Goal: Task Accomplishment & Management: Manage account settings

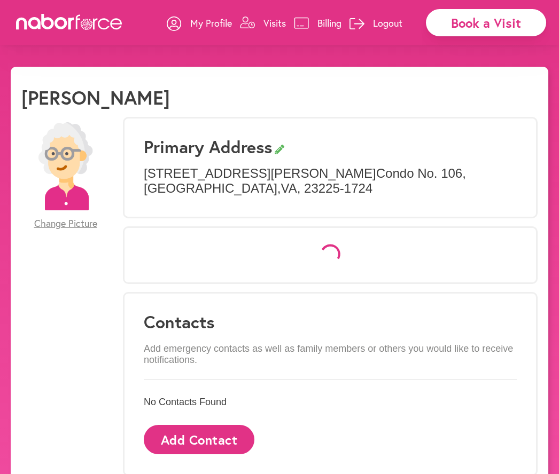
select select "*"
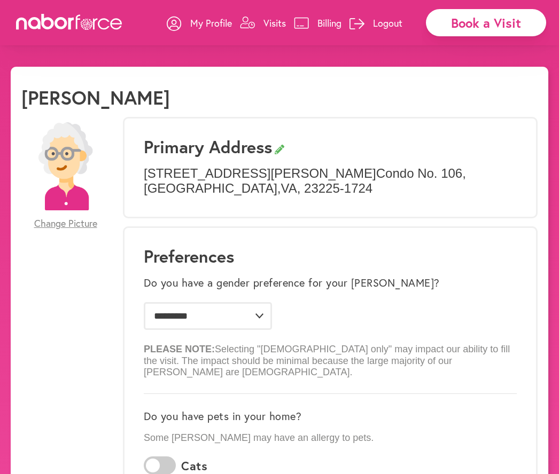
click at [269, 36] on link "Visits" at bounding box center [263, 23] width 46 height 32
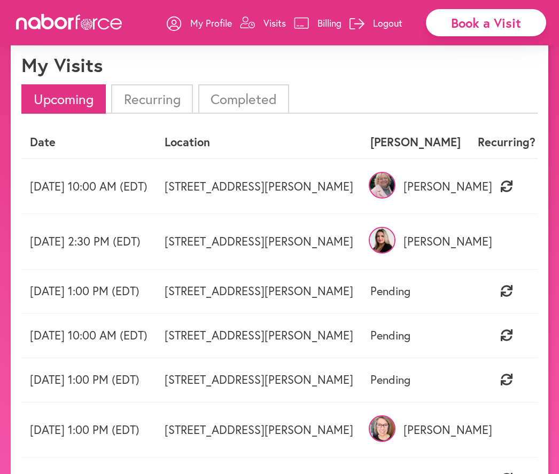
scroll to position [36, 0]
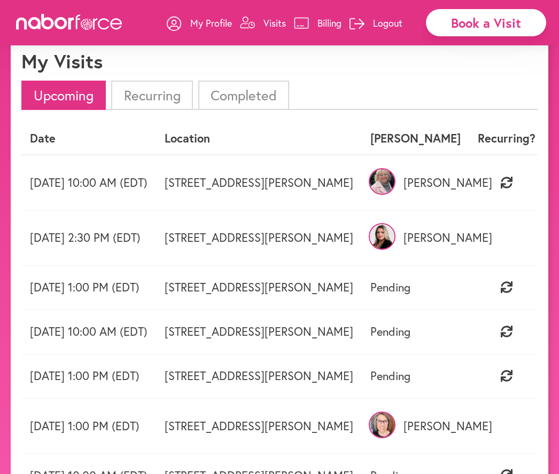
click at [165, 95] on li "Recurring" at bounding box center [151, 95] width 81 height 29
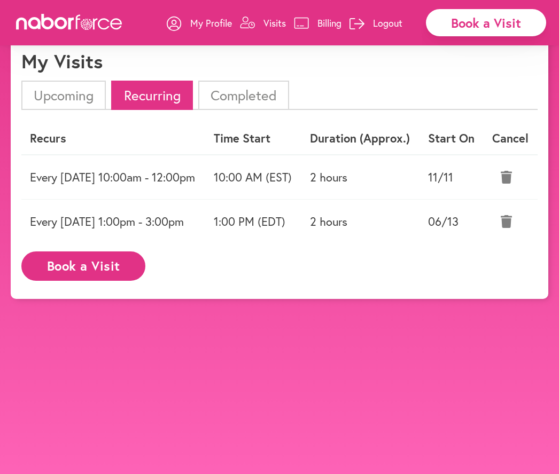
click at [66, 84] on li "Upcoming" at bounding box center [63, 95] width 84 height 29
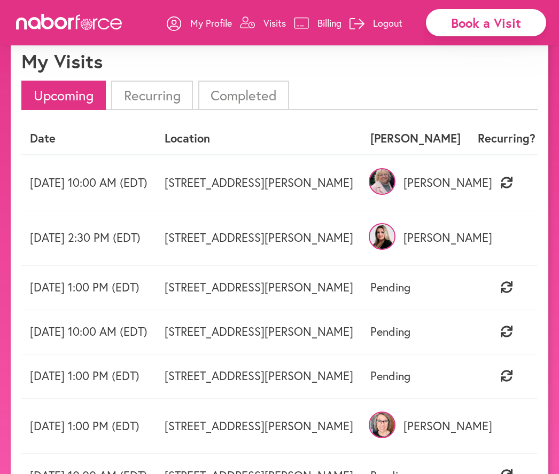
scroll to position [0, 0]
click at [357, 191] on td "[STREET_ADDRESS][PERSON_NAME]" at bounding box center [259, 183] width 206 height 56
click at [156, 187] on td "[DATE] 10:00 AM (EDT)" at bounding box center [88, 183] width 135 height 56
click at [362, 179] on td "[STREET_ADDRESS][PERSON_NAME]" at bounding box center [259, 183] width 206 height 56
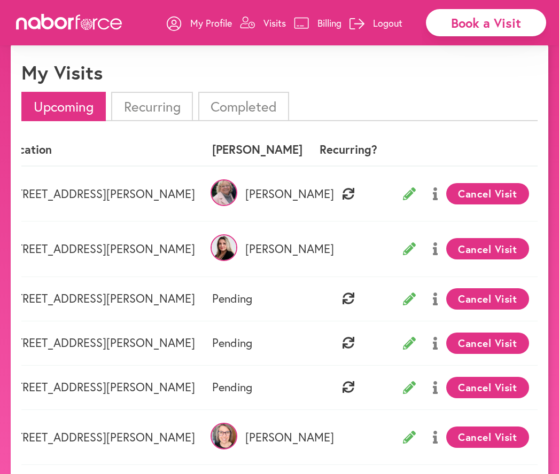
scroll to position [25, 0]
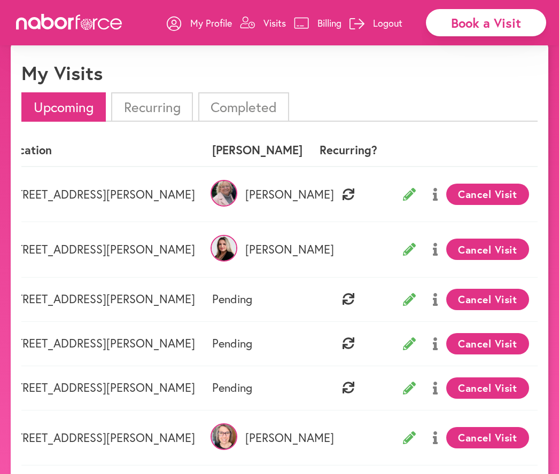
click at [200, 27] on p "My Profile" at bounding box center [211, 23] width 42 height 13
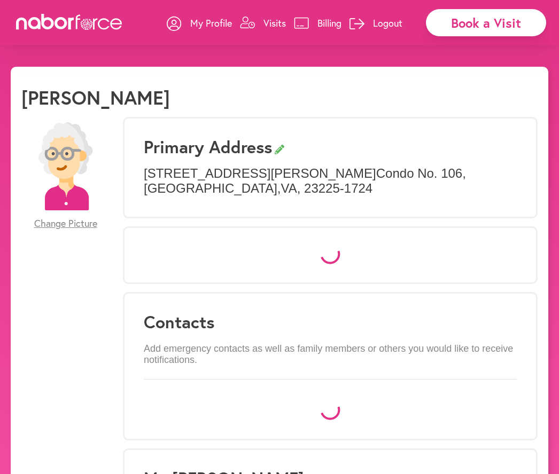
select select "*"
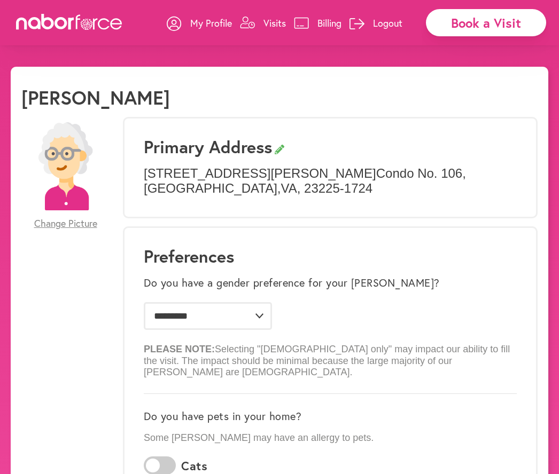
click at [278, 27] on p "Visits" at bounding box center [274, 23] width 22 height 13
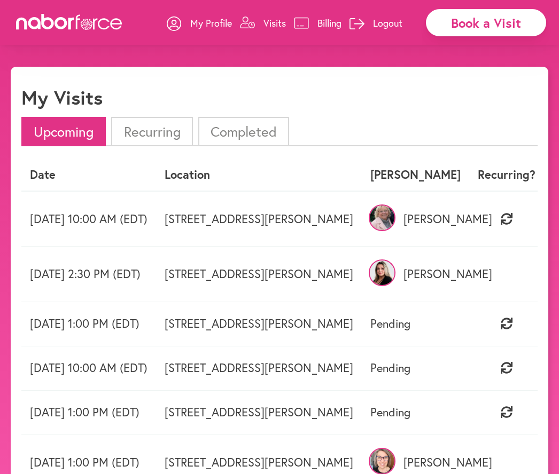
click at [202, 36] on link "My Profile" at bounding box center [199, 23] width 65 height 32
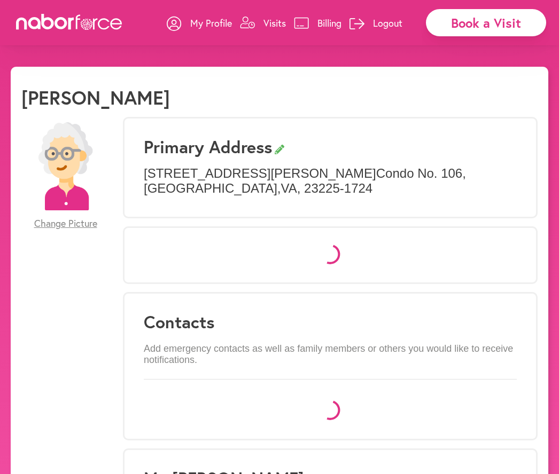
select select "*"
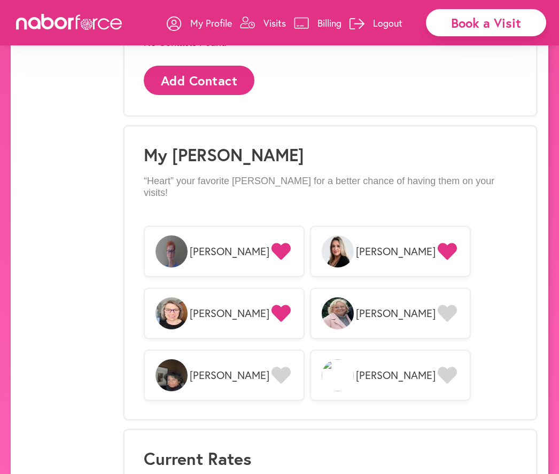
scroll to position [795, 0]
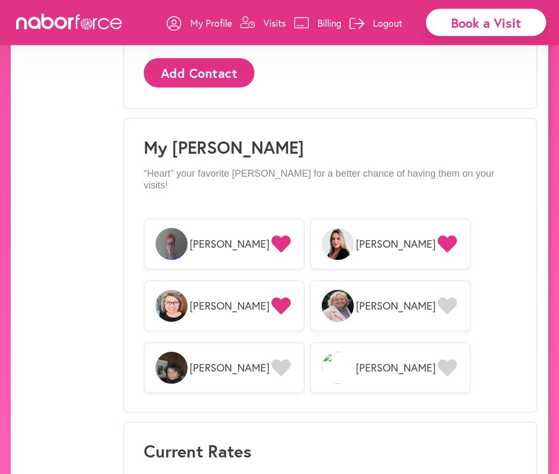
click at [277, 28] on p "Visits" at bounding box center [274, 23] width 22 height 13
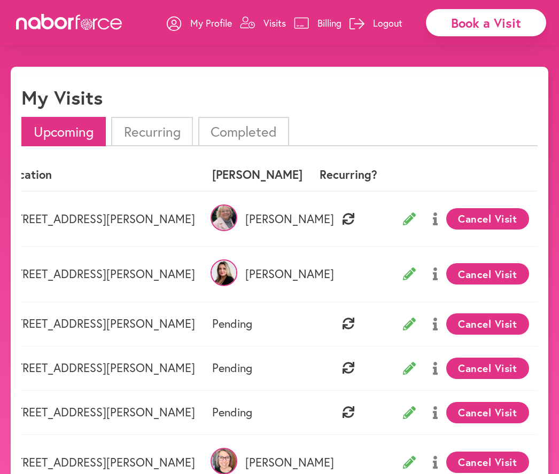
scroll to position [0, 199]
click at [520, 220] on button "Cancel Visit" at bounding box center [487, 218] width 83 height 21
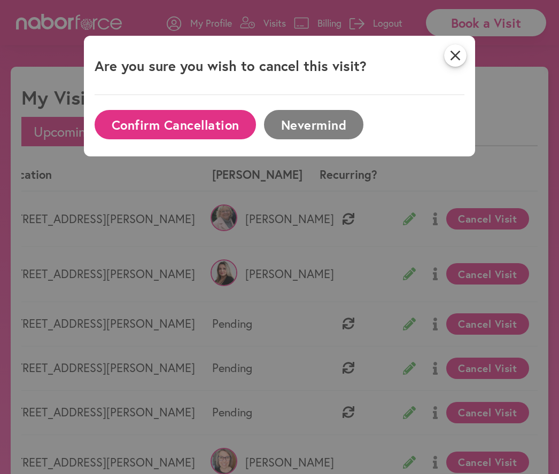
click at [199, 127] on button "Confirm Cancellation" at bounding box center [175, 124] width 161 height 29
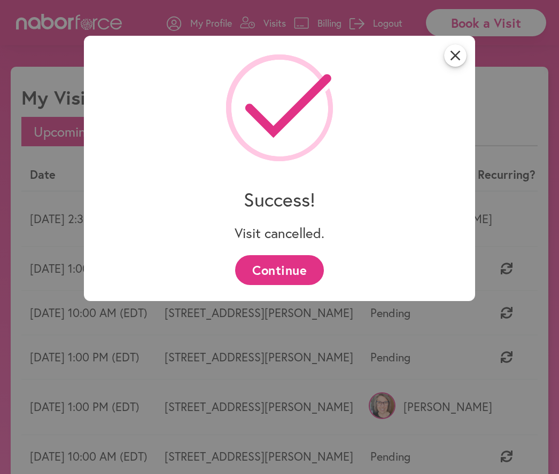
click at [279, 270] on button "Continue" at bounding box center [279, 269] width 88 height 29
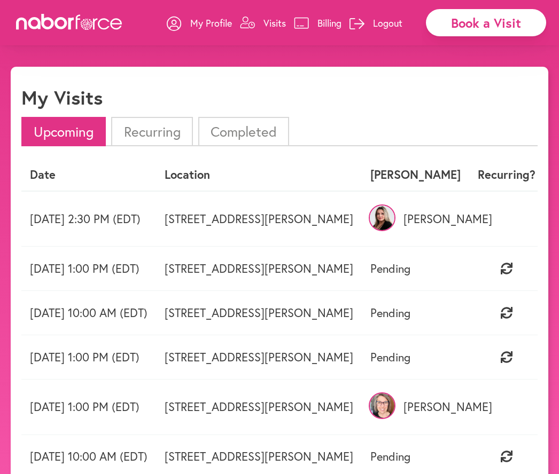
scroll to position [0, 0]
